Goal: Information Seeking & Learning: Learn about a topic

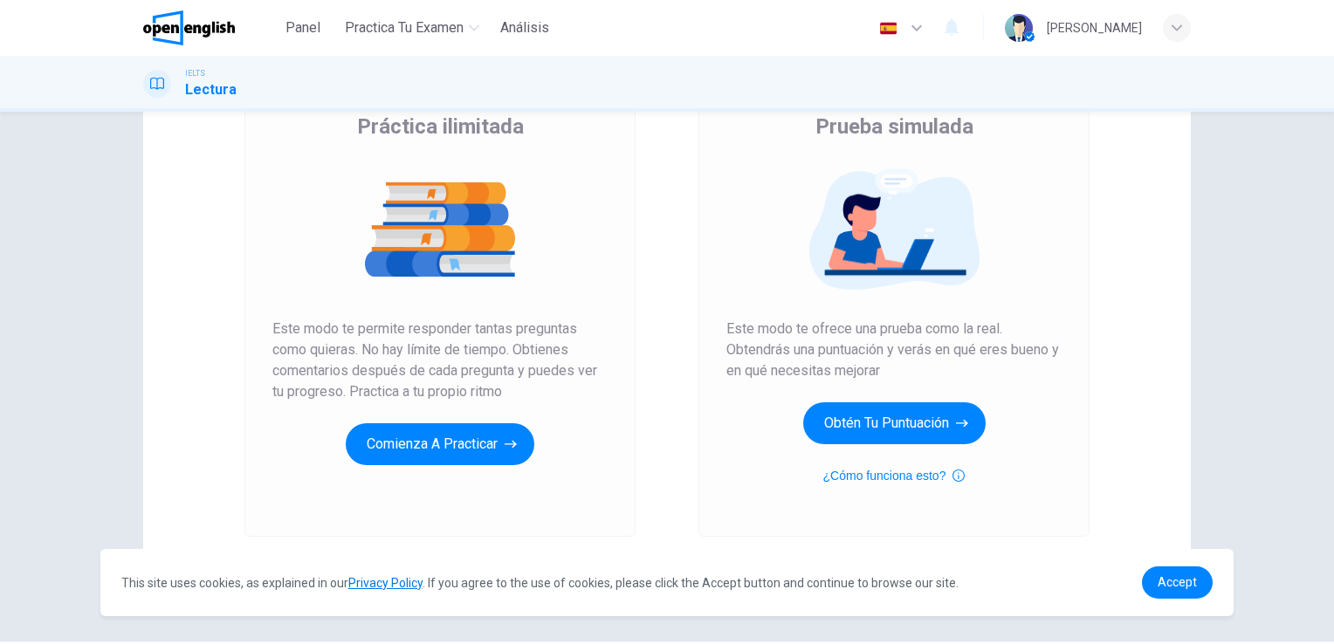
scroll to position [199, 0]
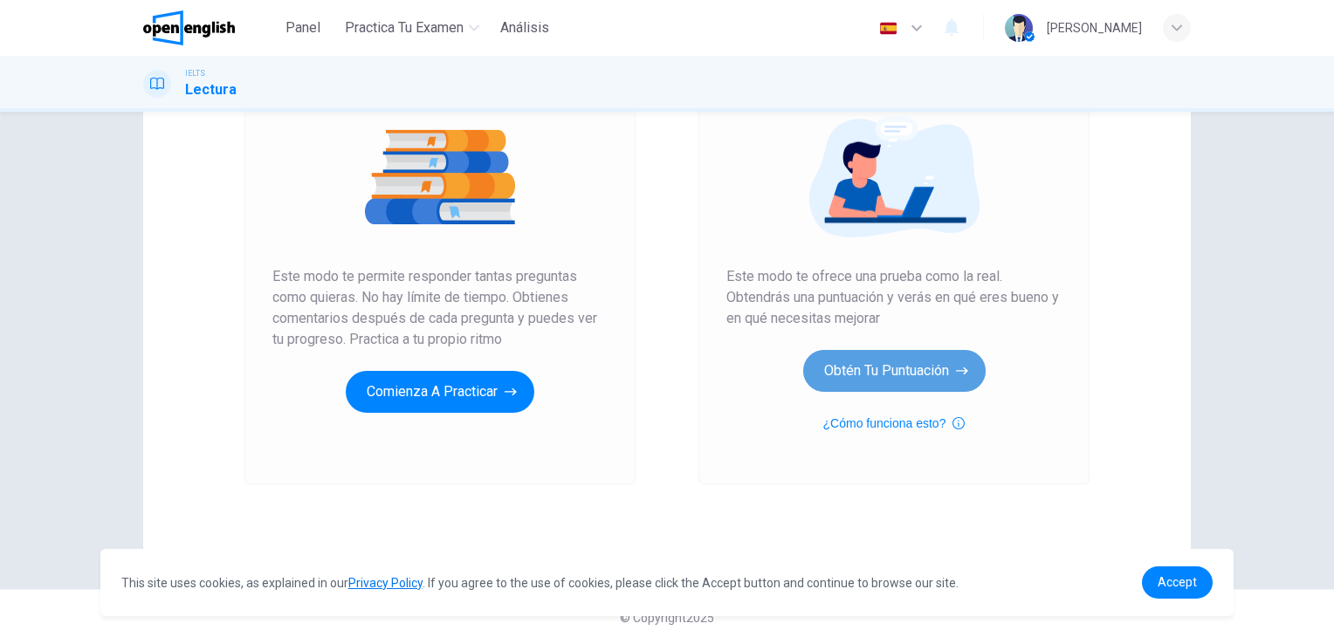
click at [880, 378] on button "Obtén tu puntuación" at bounding box center [894, 371] width 182 height 42
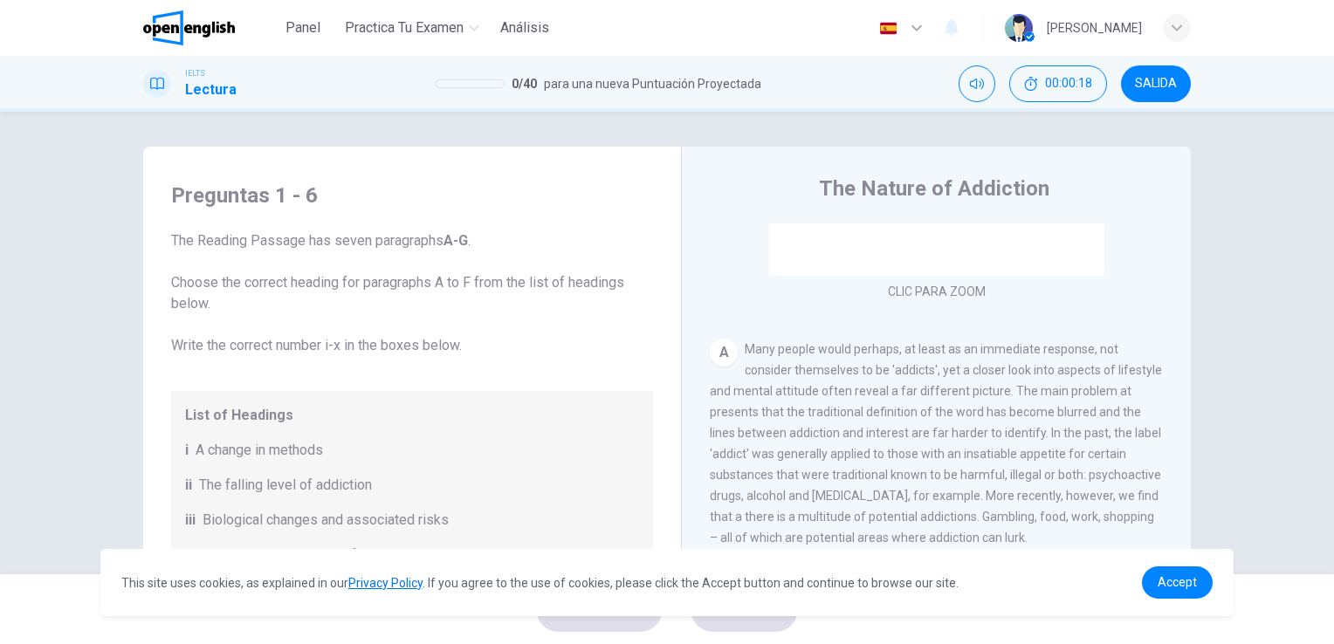
scroll to position [255, 0]
click at [949, 291] on div "Clic para zoom" at bounding box center [937, 135] width 454 height 333
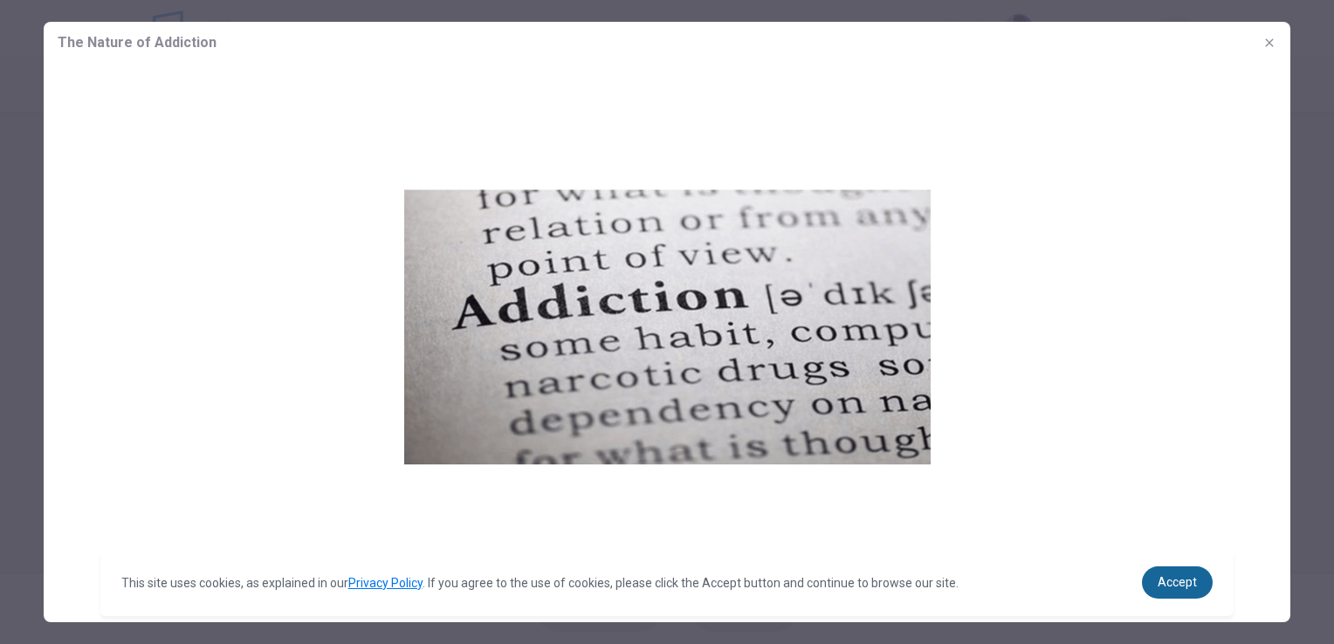
click at [1170, 585] on span "Accept" at bounding box center [1177, 582] width 39 height 14
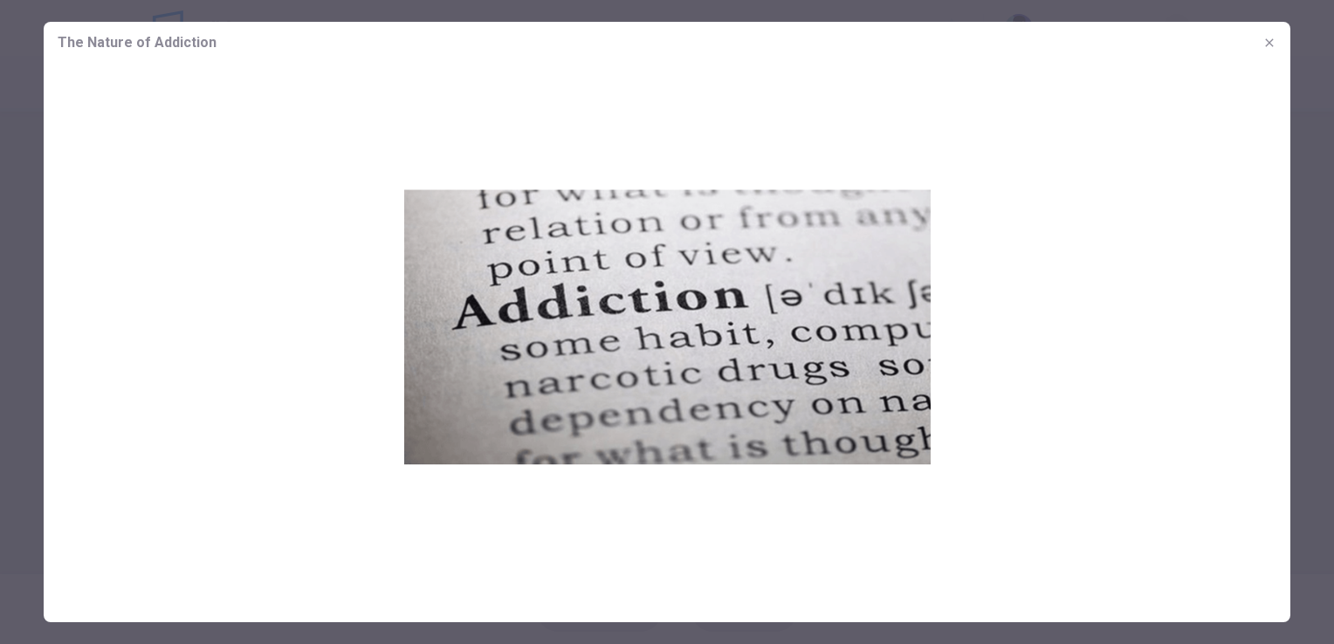
click at [1074, 249] on img at bounding box center [667, 327] width 1247 height 526
click at [1262, 33] on button "button" at bounding box center [1269, 43] width 28 height 28
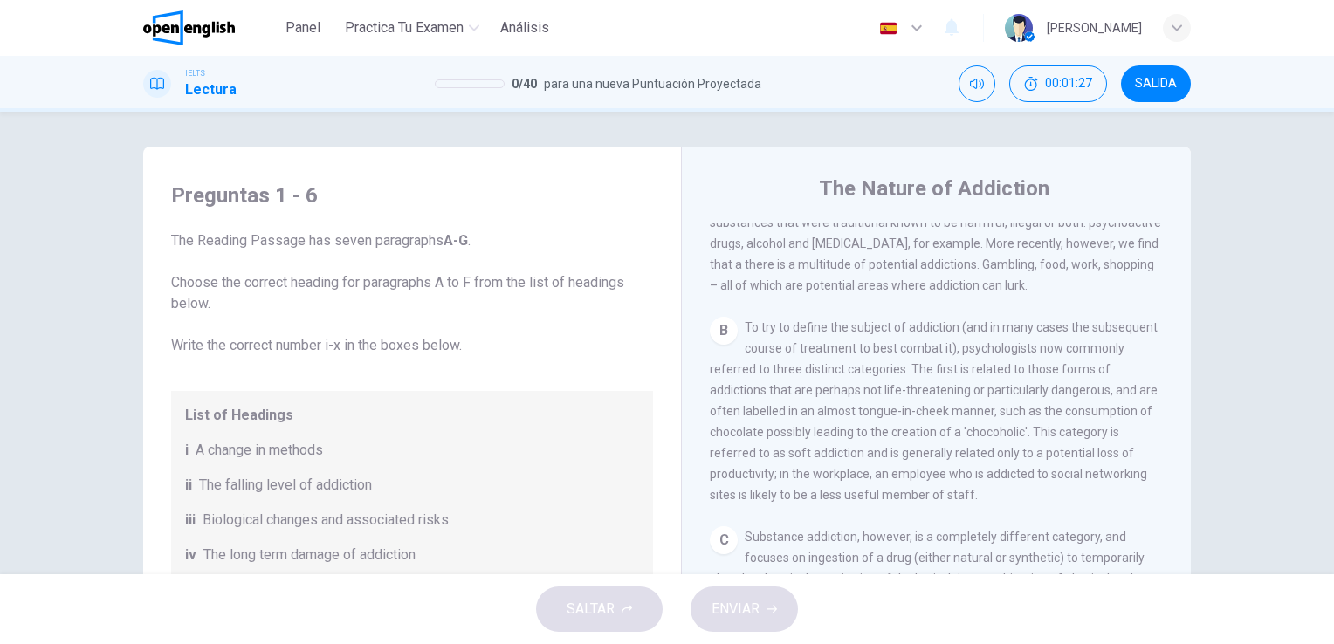
scroll to position [506, 0]
drag, startPoint x: 1180, startPoint y: 407, endPoint x: 1176, endPoint y: 454, distance: 47.3
click at [1176, 454] on div "CLIC PARA ZOOM Clic para zoom A Many people would perhaps, at least as an immed…" at bounding box center [948, 488] width 477 height 530
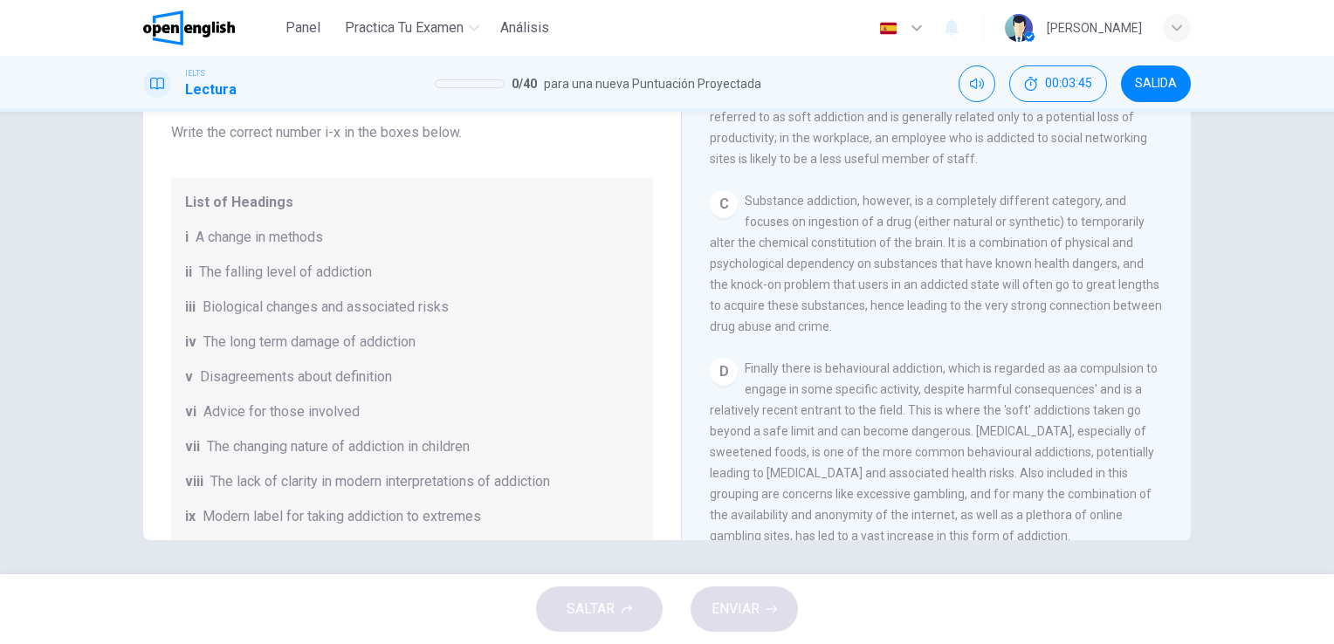
scroll to position [633, 0]
click at [1167, 324] on div "CLIC PARA ZOOM Clic para zoom A Many people would perhaps, at least as an immed…" at bounding box center [948, 275] width 477 height 530
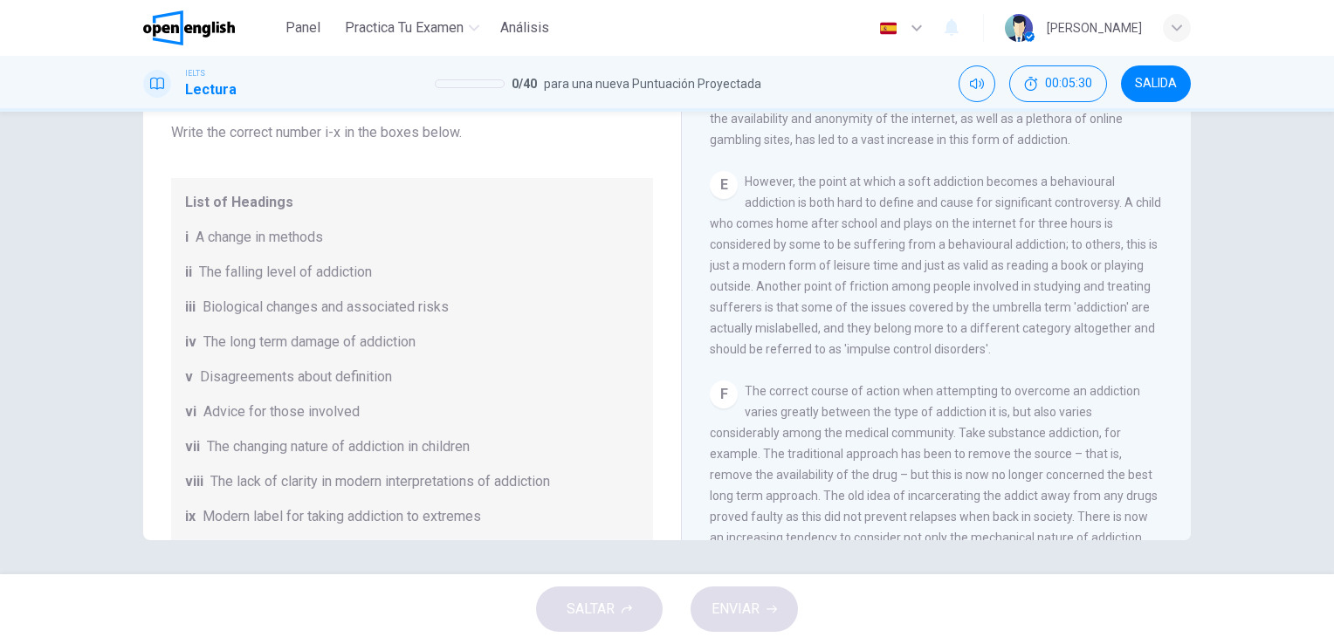
scroll to position [1027, 0]
click at [1184, 404] on div "The Nature of Addiction CLIC PARA ZOOM Clic para zoom A Many people would perha…" at bounding box center [936, 251] width 510 height 635
drag, startPoint x: 1184, startPoint y: 404, endPoint x: 1190, endPoint y: 442, distance: 38.0
click at [1190, 442] on div "Preguntas 1 - 6 The Reading Passage has seven paragraphs A-G . Choose the corre…" at bounding box center [666, 237] width 1103 height 607
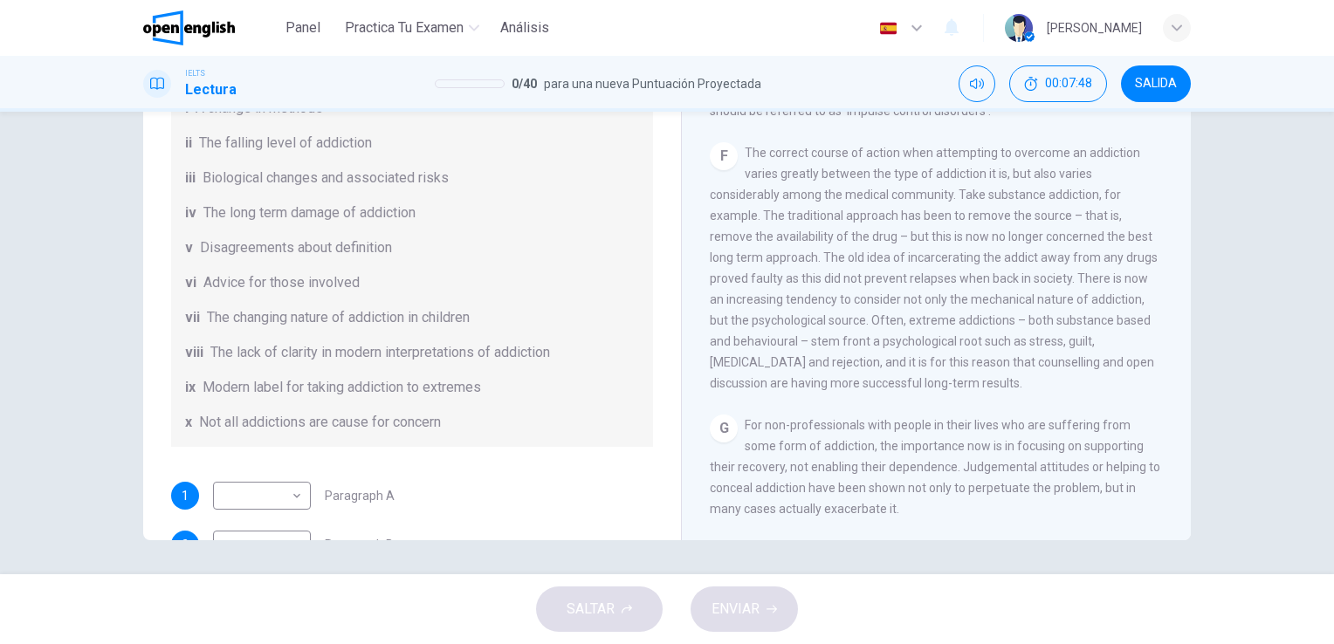
scroll to position [127, 0]
click at [292, 497] on body "This site uses cookies, as explained in our Privacy Policy . If you agree to th…" at bounding box center [667, 322] width 1334 height 644
click at [436, 643] on div at bounding box center [667, 644] width 1334 height 0
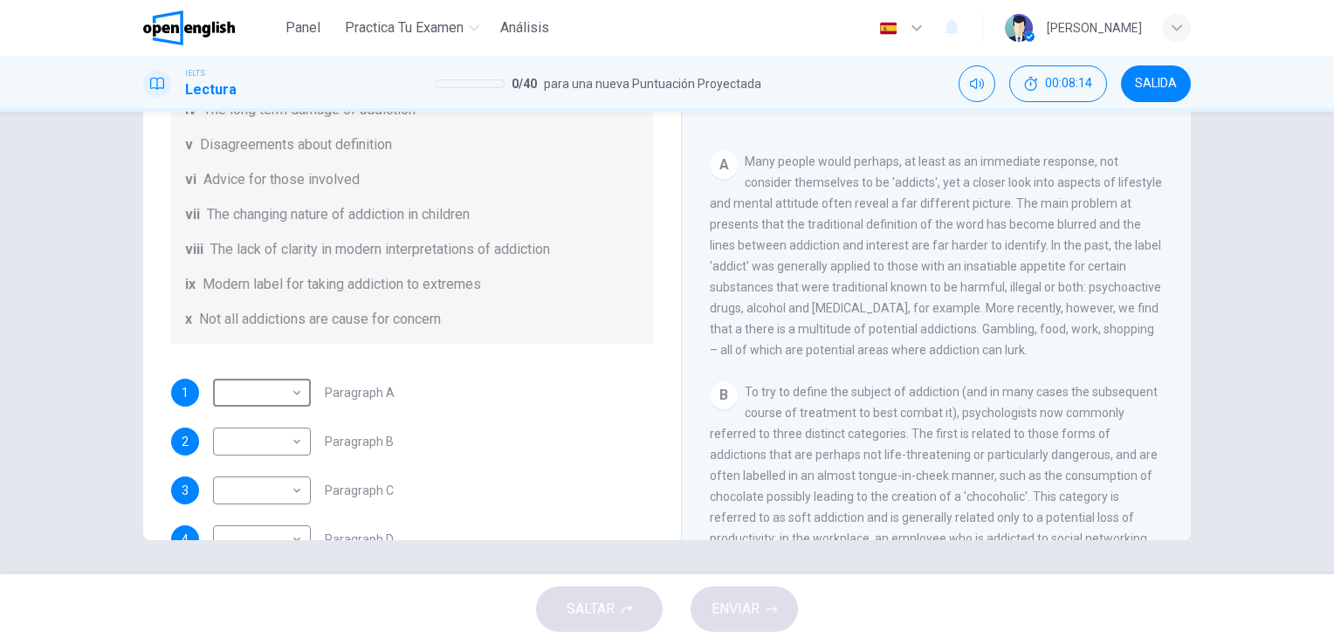
scroll to position [269, 0]
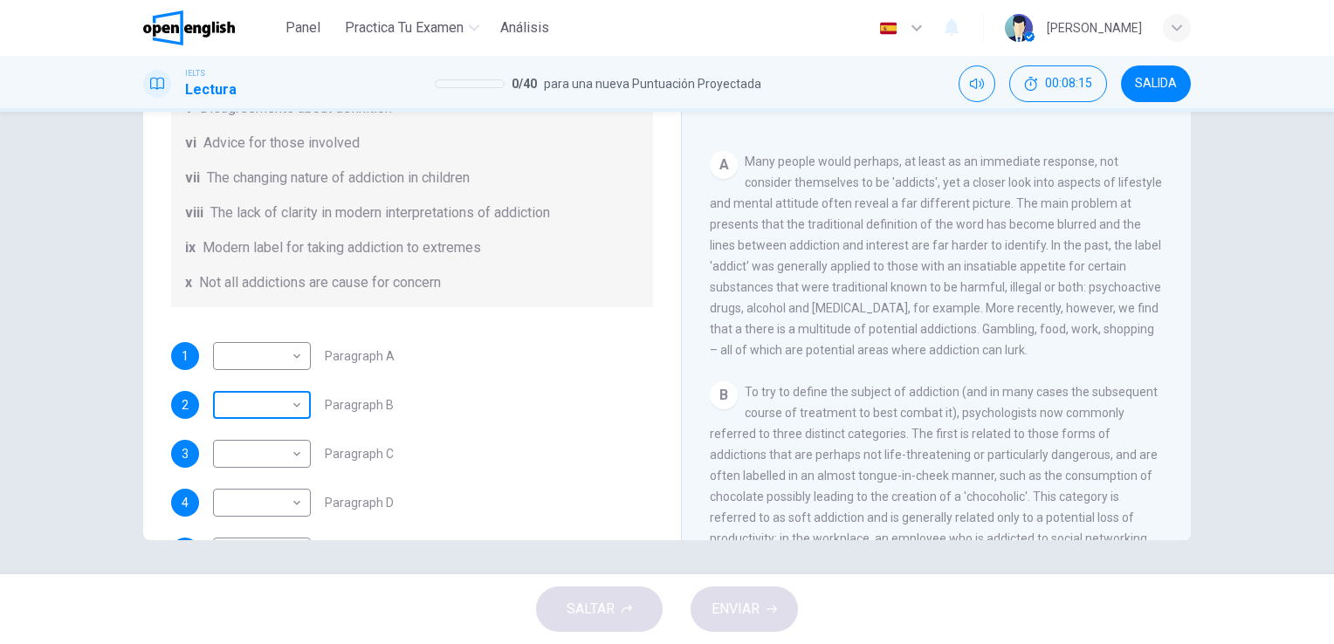
click at [292, 410] on body "This site uses cookies, as explained in our Privacy Policy . If you agree to th…" at bounding box center [667, 322] width 1334 height 644
type input "*"
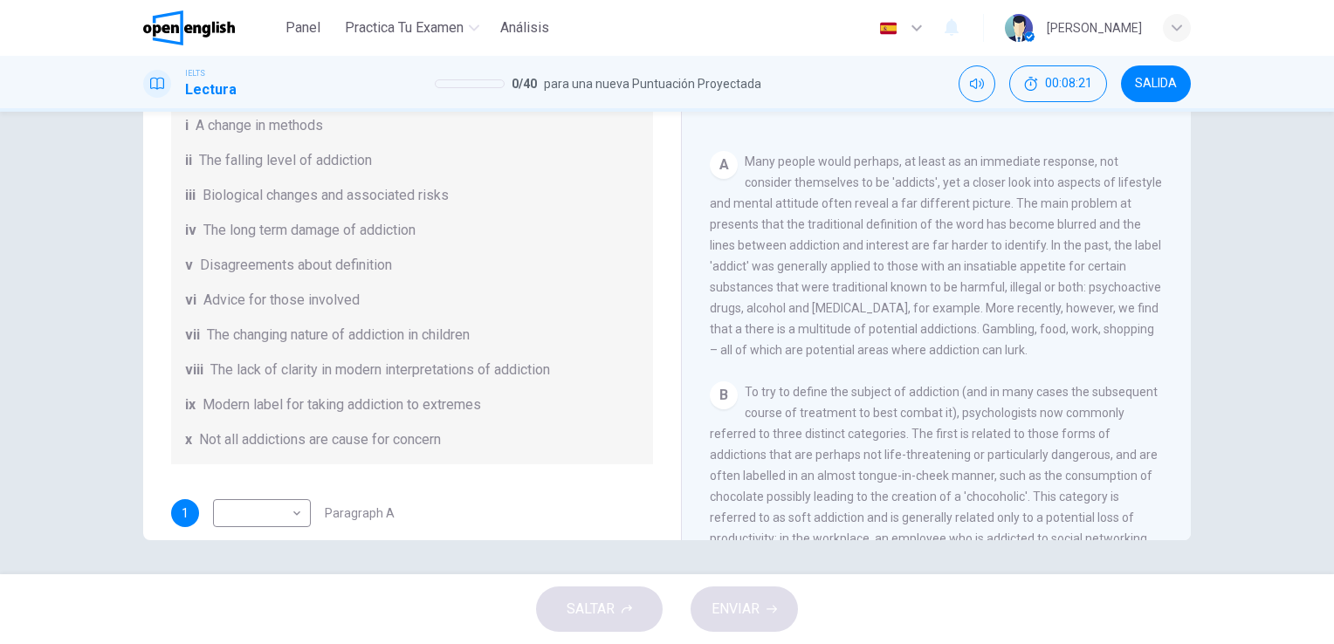
scroll to position [113, 0]
click at [292, 515] on body "This site uses cookies, as explained in our Privacy Policy . If you agree to th…" at bounding box center [667, 322] width 1334 height 644
click at [234, 643] on li "i" at bounding box center [667, 654] width 1334 height 21
type input "*"
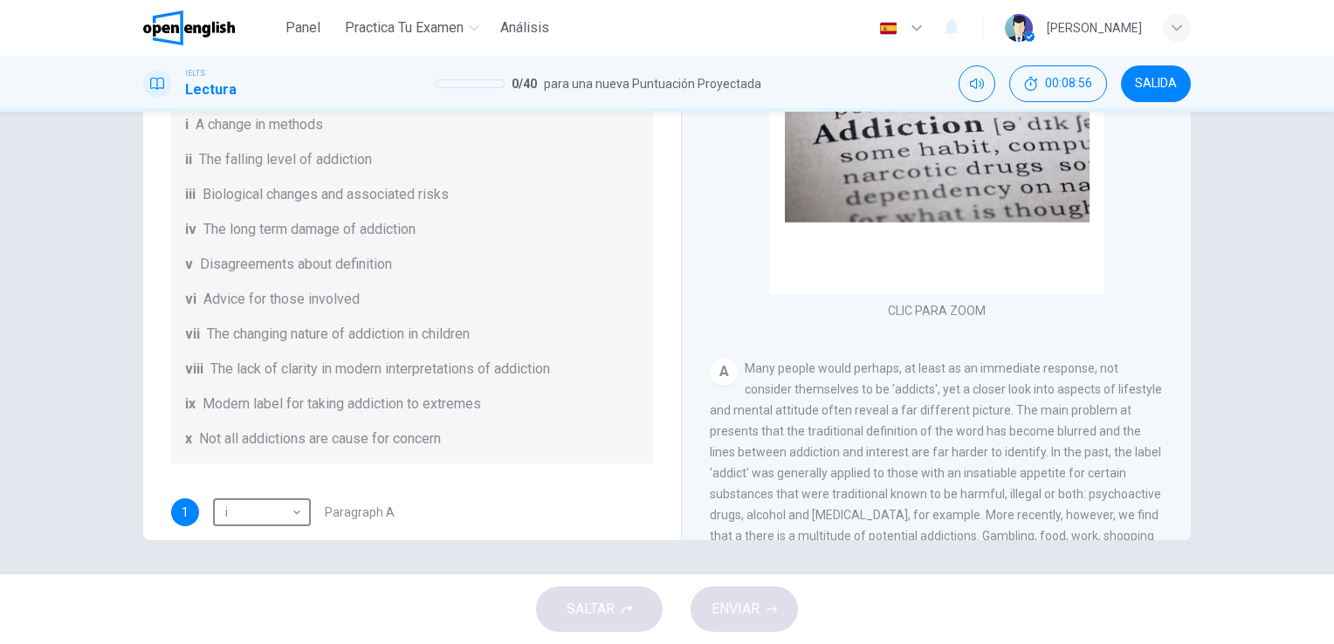
scroll to position [0, 0]
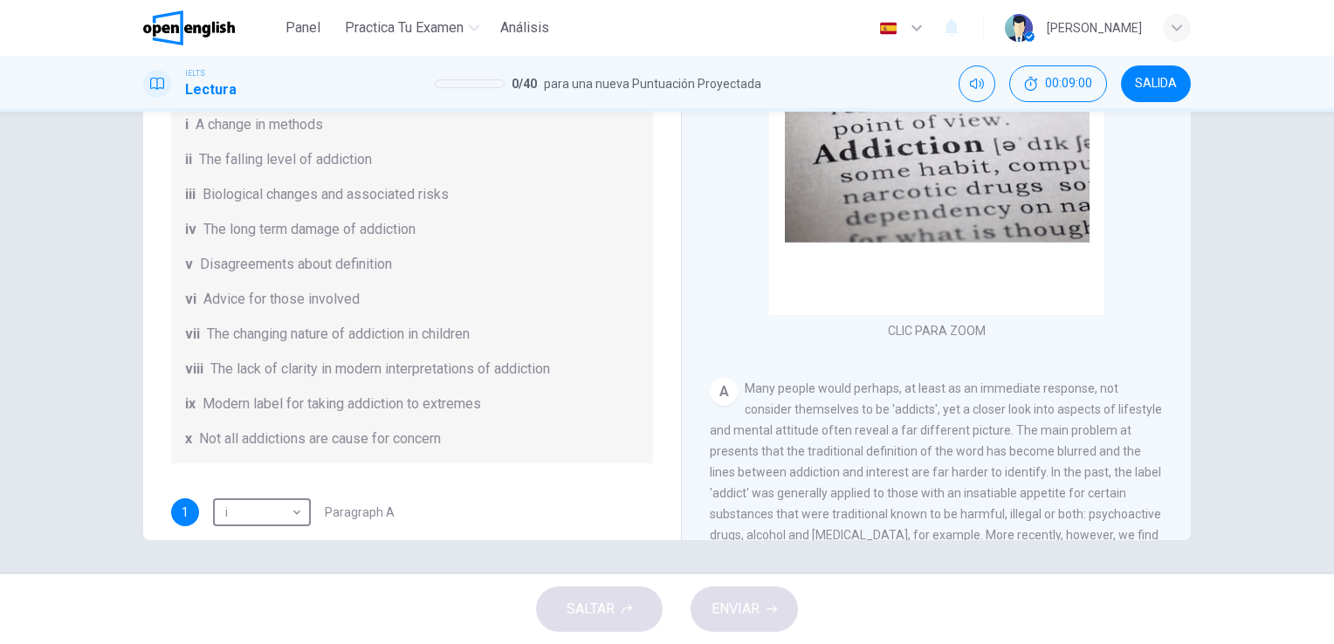
click at [1165, 86] on span "SALIDA" at bounding box center [1156, 84] width 42 height 14
